Goal: Find specific page/section: Find specific page/section

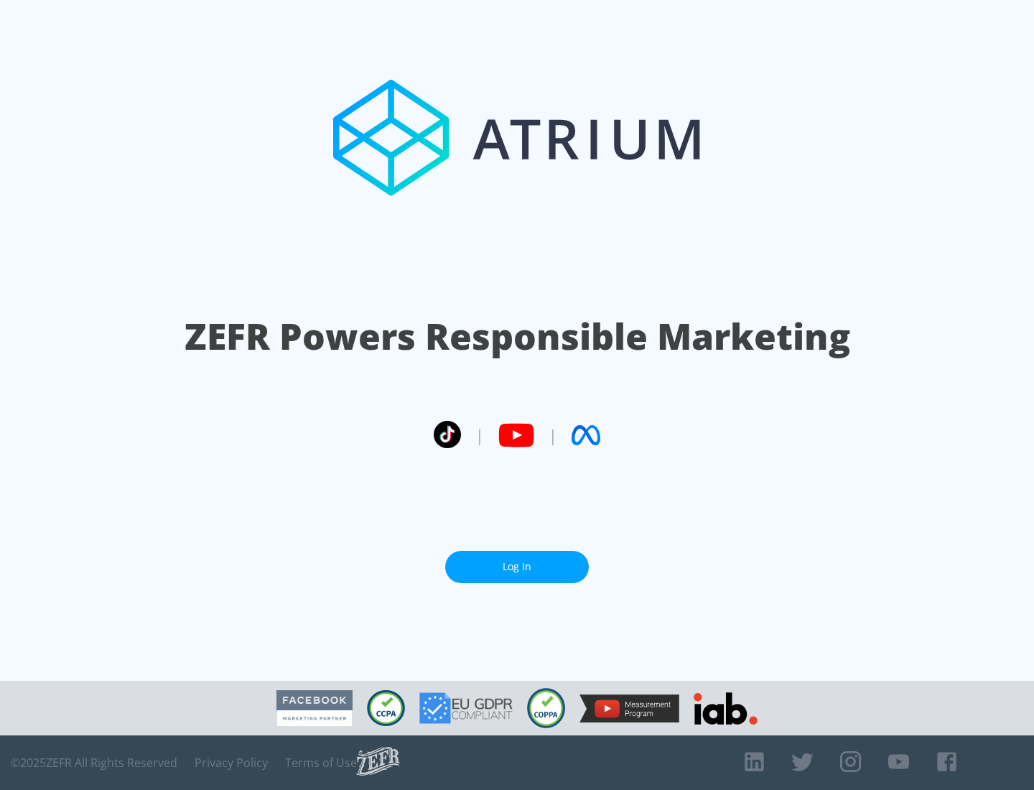
click at [517, 561] on link "Log In" at bounding box center [517, 567] width 144 height 32
